Goal: Use online tool/utility: Utilize a website feature to perform a specific function

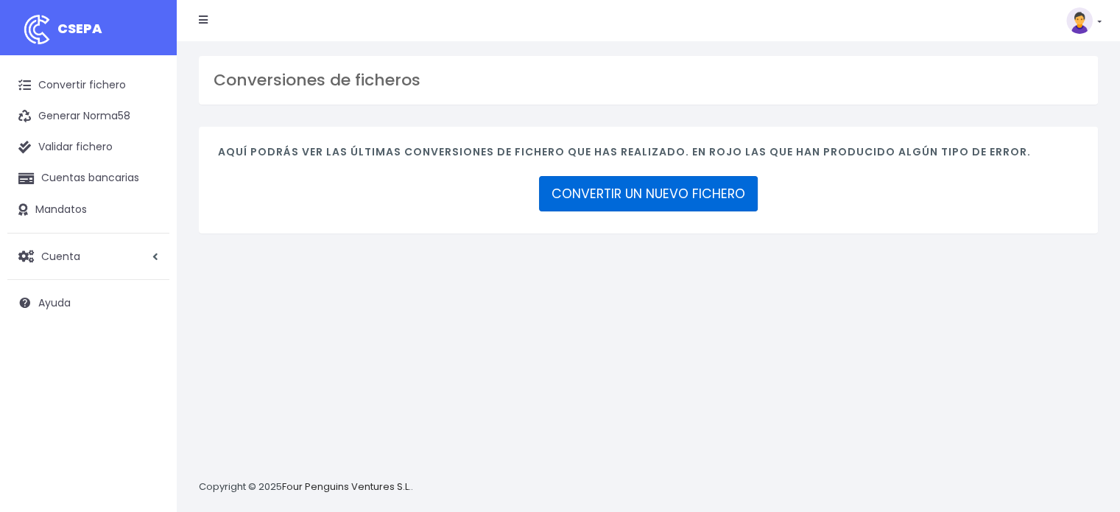
click at [592, 197] on link "CONVERTIR UN NUEVO FICHERO" at bounding box center [648, 193] width 219 height 35
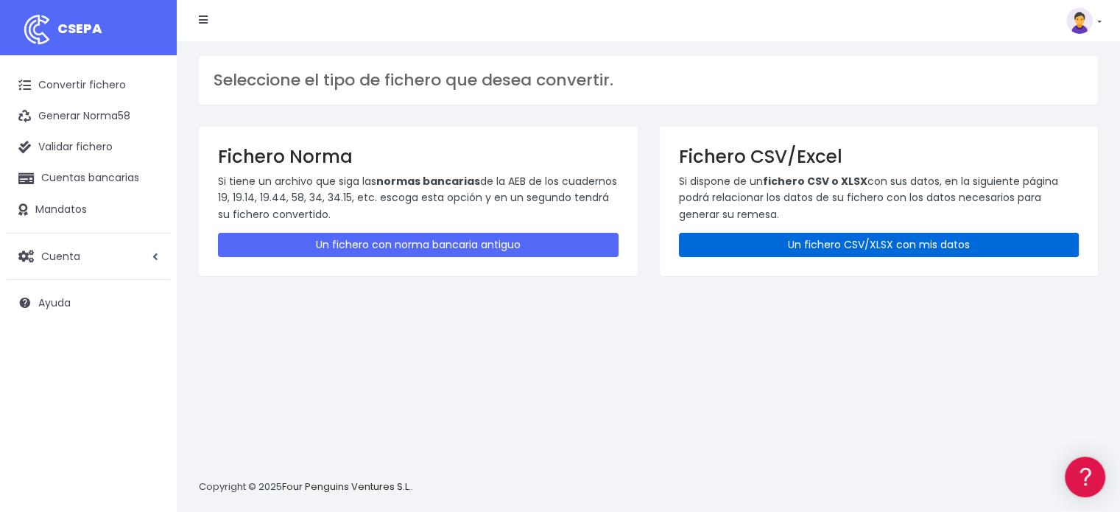
click at [840, 239] on link "Un fichero CSV/XLSX con mis datos" at bounding box center [879, 245] width 401 height 24
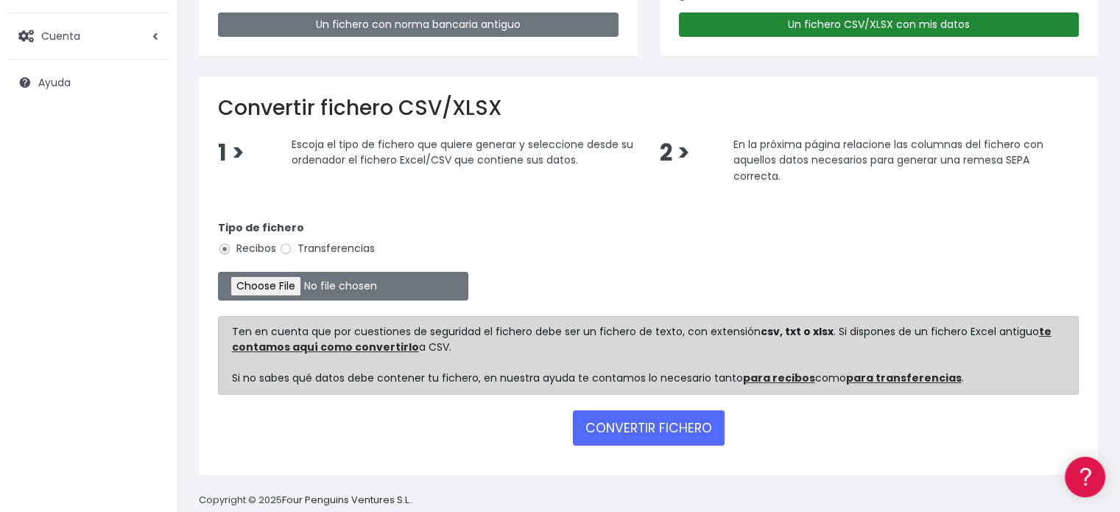
scroll to position [221, 0]
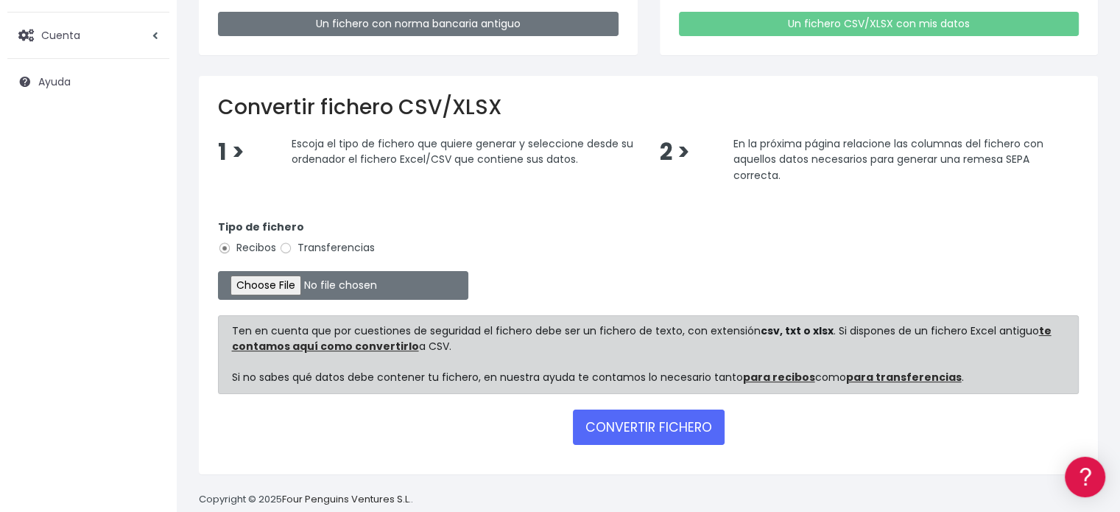
click at [300, 247] on label "Transferencias" at bounding box center [327, 247] width 96 height 15
click at [292, 247] on input "Transferencias" at bounding box center [285, 248] width 13 height 13
radio input "true"
click at [298, 278] on input "file" at bounding box center [343, 285] width 250 height 29
type input "C:\fakepath\transferencias-2025-08-13.csv"
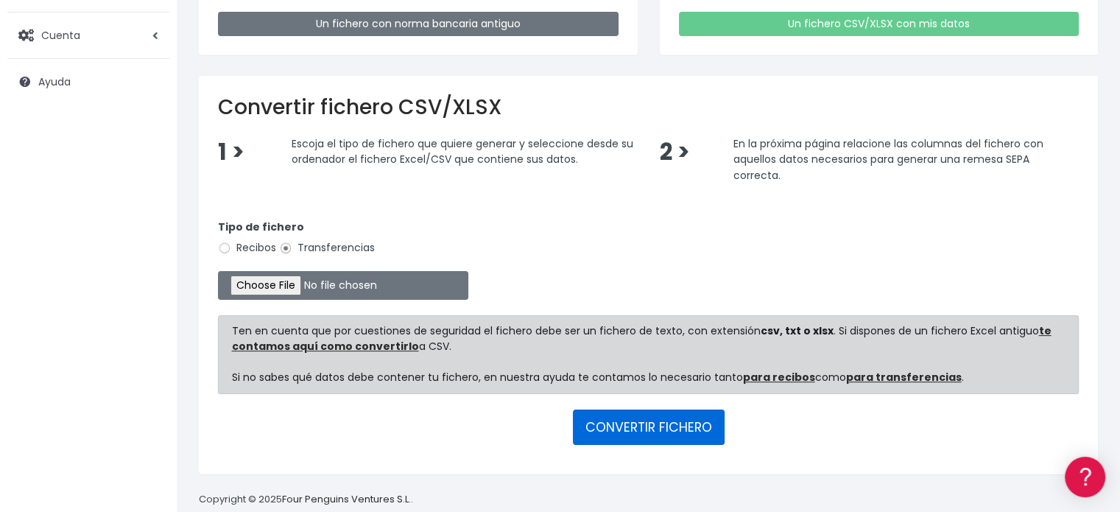
click at [635, 418] on button "CONVERTIR FICHERO" at bounding box center [649, 427] width 152 height 35
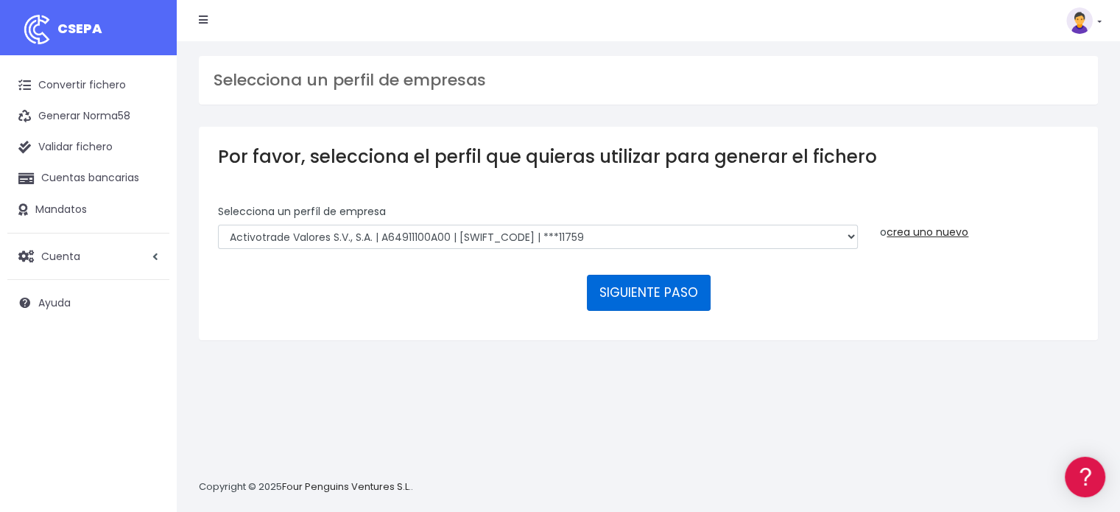
click at [663, 303] on button "SIGUIENTE PASO" at bounding box center [649, 292] width 124 height 35
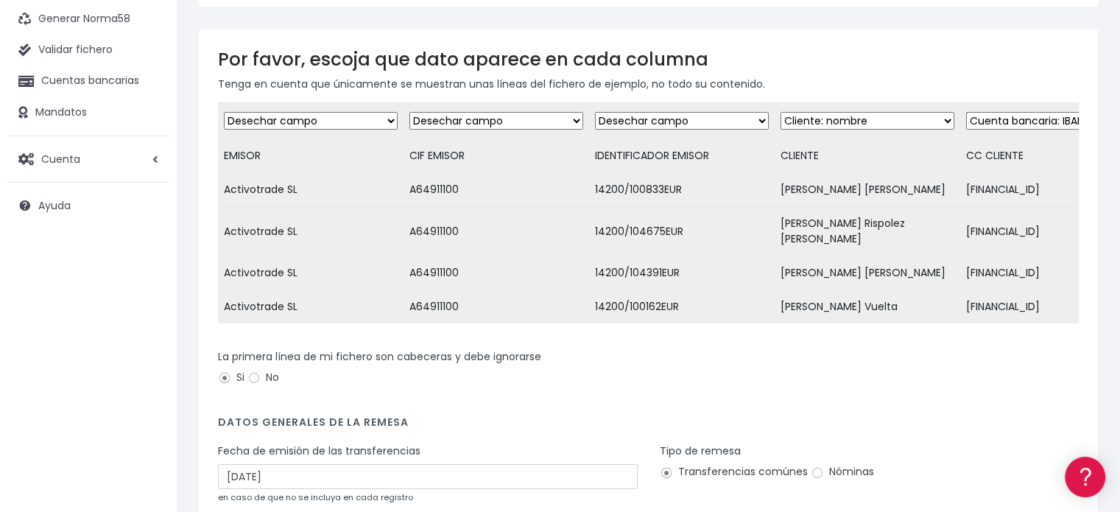
scroll to position [221, 0]
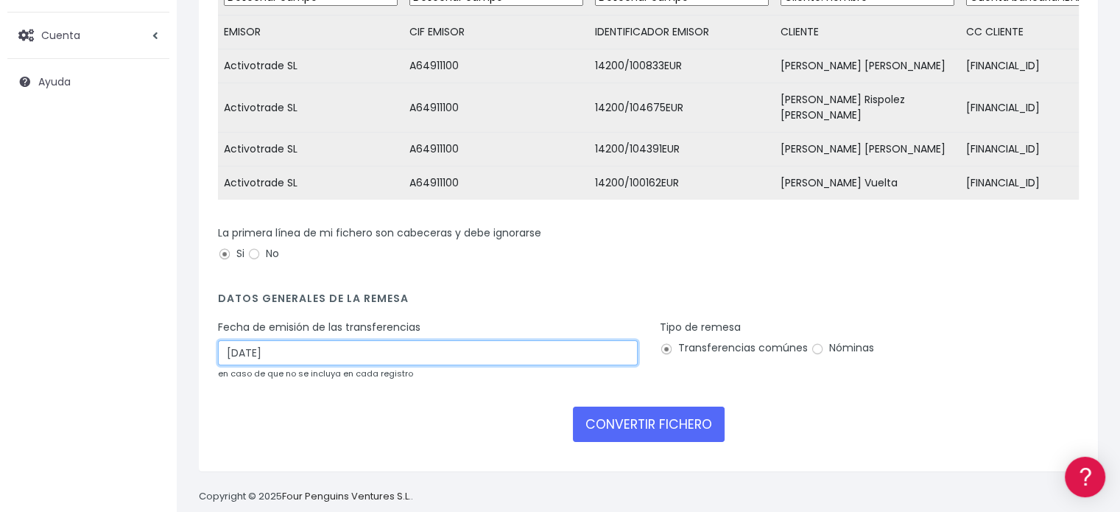
click at [266, 341] on input "16/08/2025" at bounding box center [428, 352] width 420 height 25
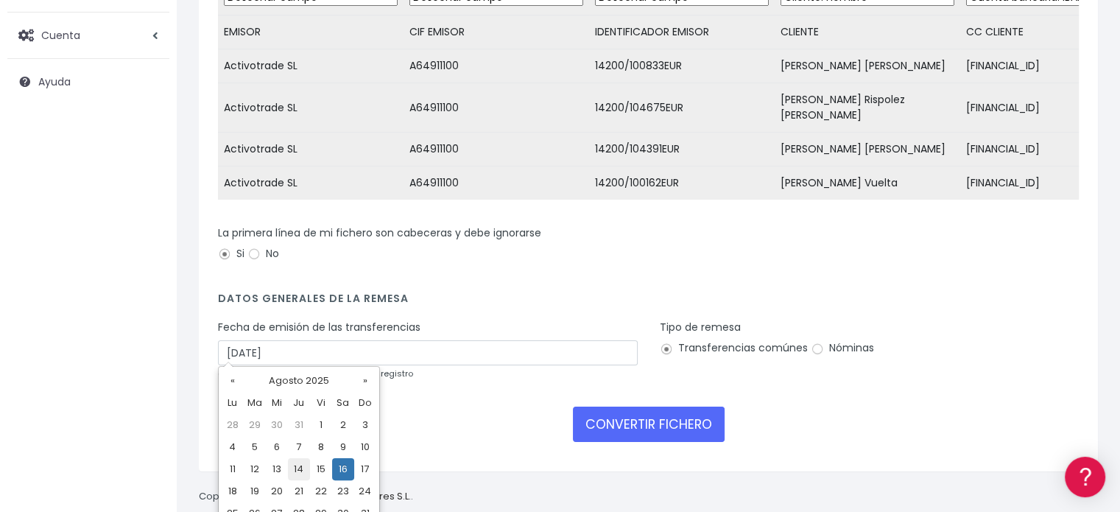
drag, startPoint x: 275, startPoint y: 466, endPoint x: 295, endPoint y: 468, distance: 19.9
click at [296, 468] on tr "11 12 13 14 15 16 17" at bounding box center [299, 469] width 155 height 22
click at [295, 467] on td "14" at bounding box center [299, 469] width 22 height 22
type input "14/08/2025"
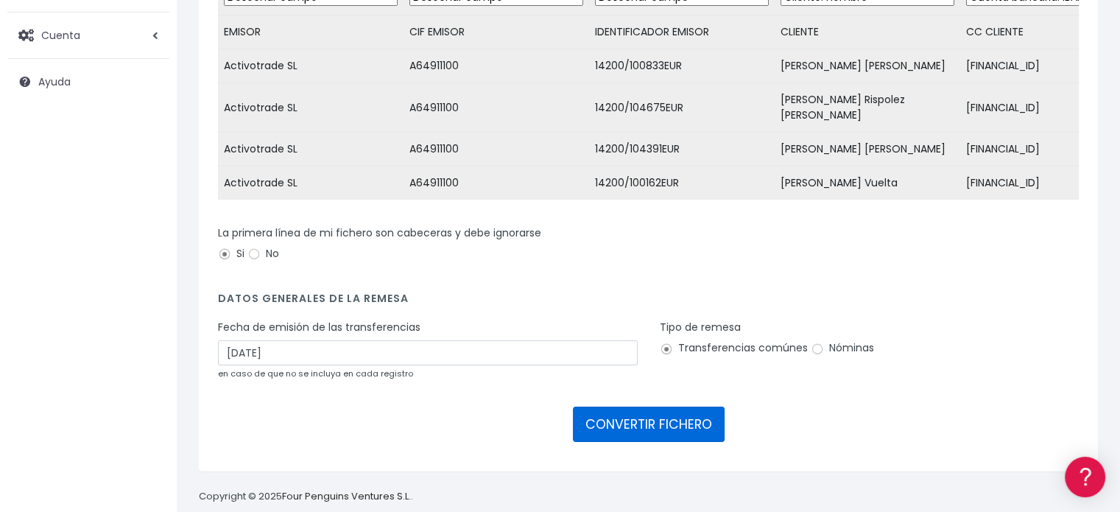
click at [595, 414] on button "CONVERTIR FICHERO" at bounding box center [649, 424] width 152 height 35
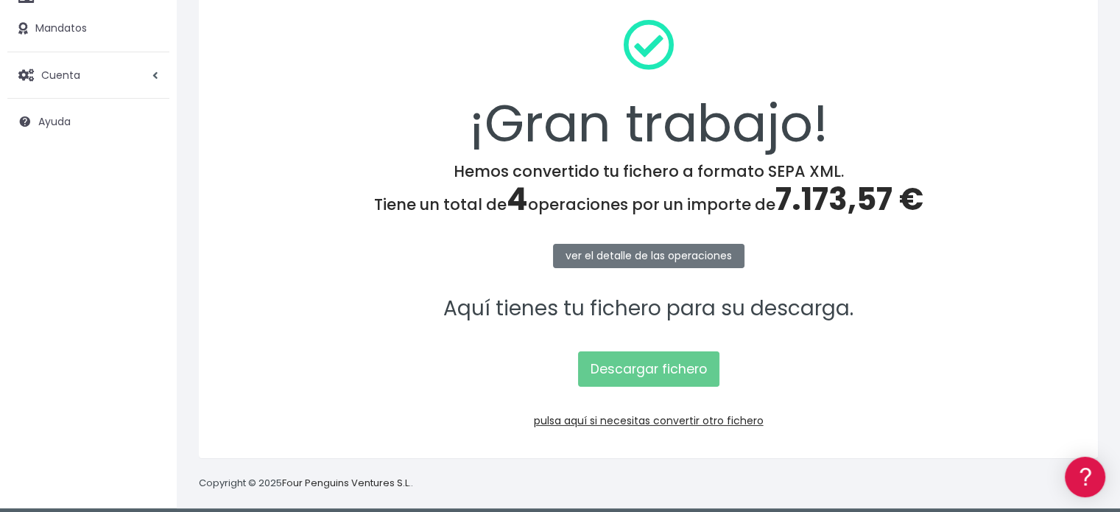
scroll to position [191, 0]
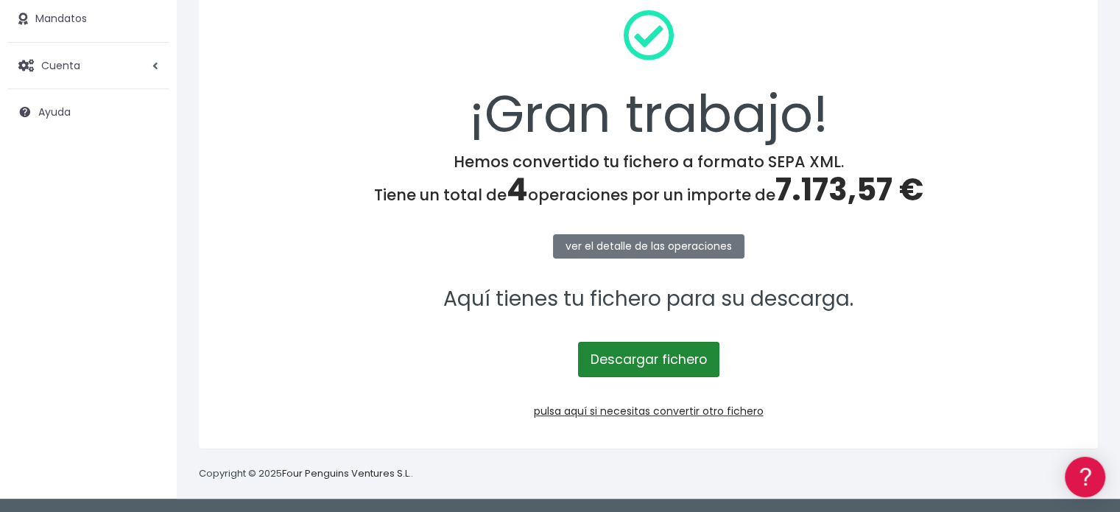
click at [663, 356] on link "Descargar fichero" at bounding box center [648, 359] width 141 height 35
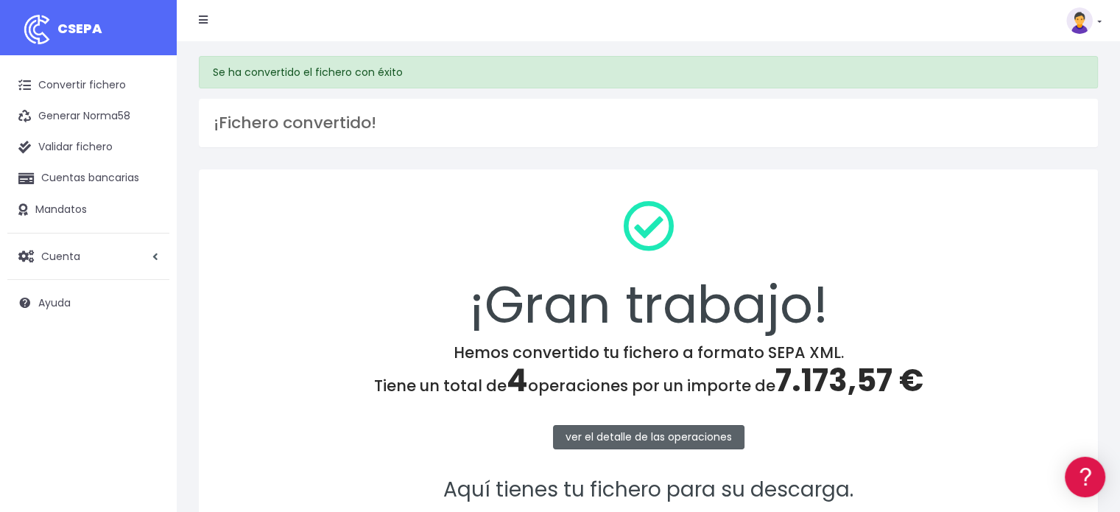
click at [596, 437] on link "ver el detalle de las operaciones" at bounding box center [648, 437] width 191 height 24
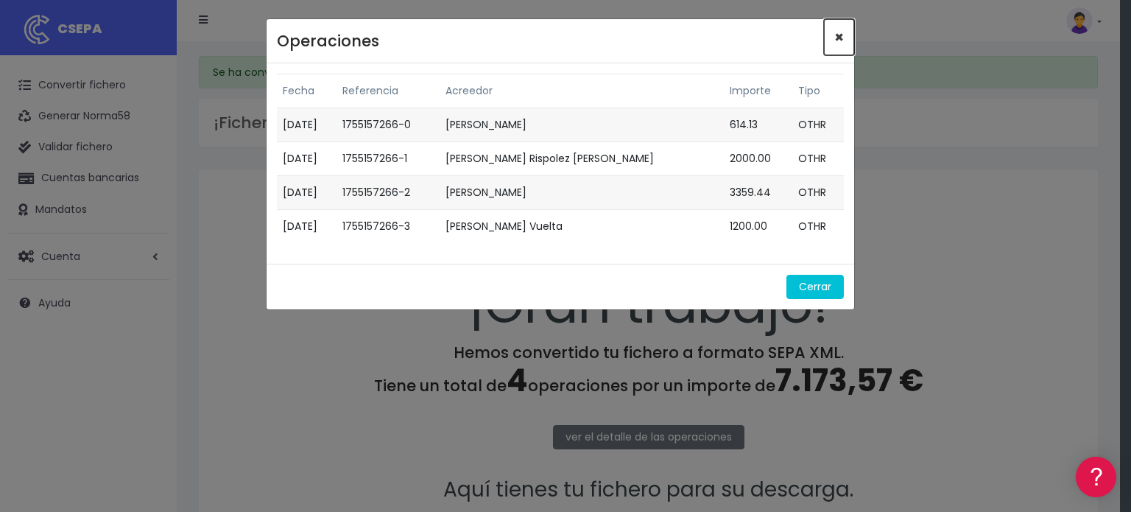
click at [836, 33] on span "×" at bounding box center [839, 37] width 10 height 21
